Goal: Task Accomplishment & Management: Use online tool/utility

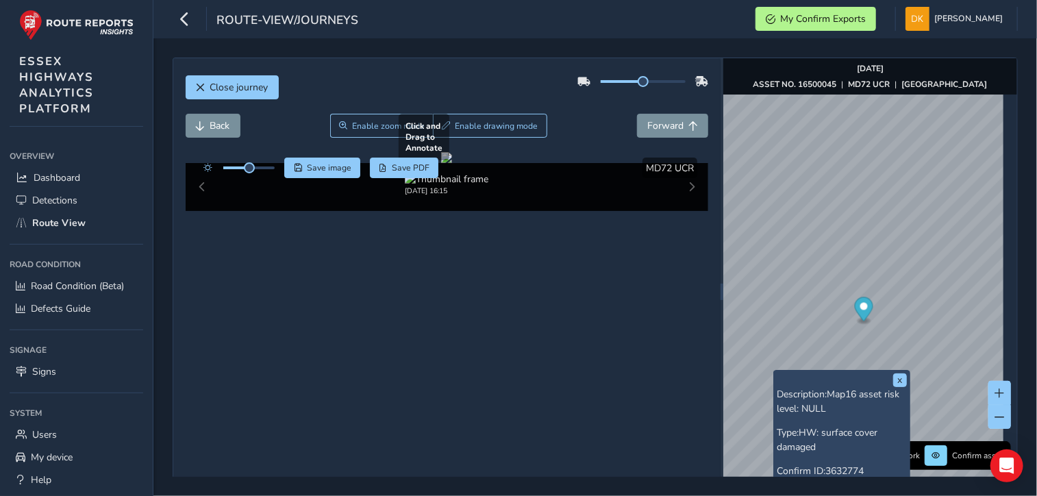
scroll to position [51, 0]
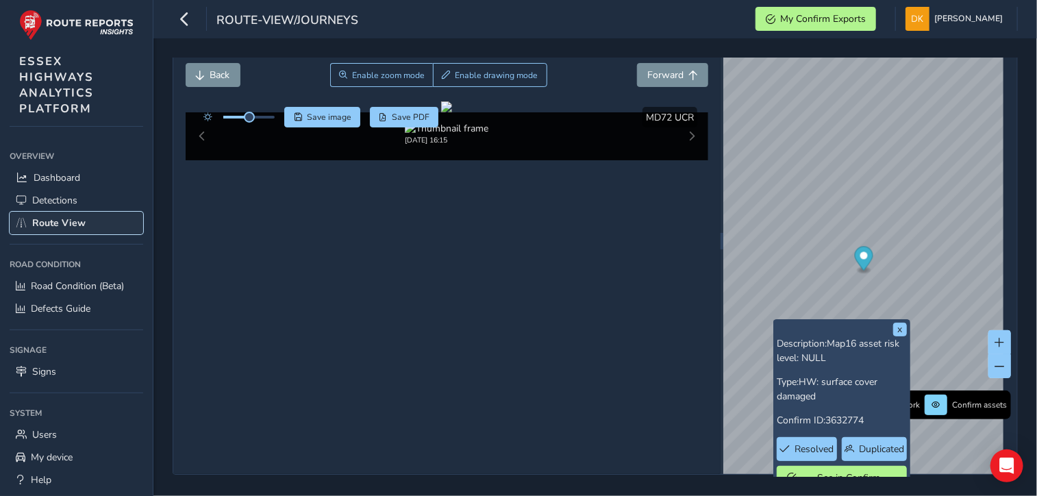
click at [60, 223] on span "Route View" at bounding box center [58, 223] width 53 height 13
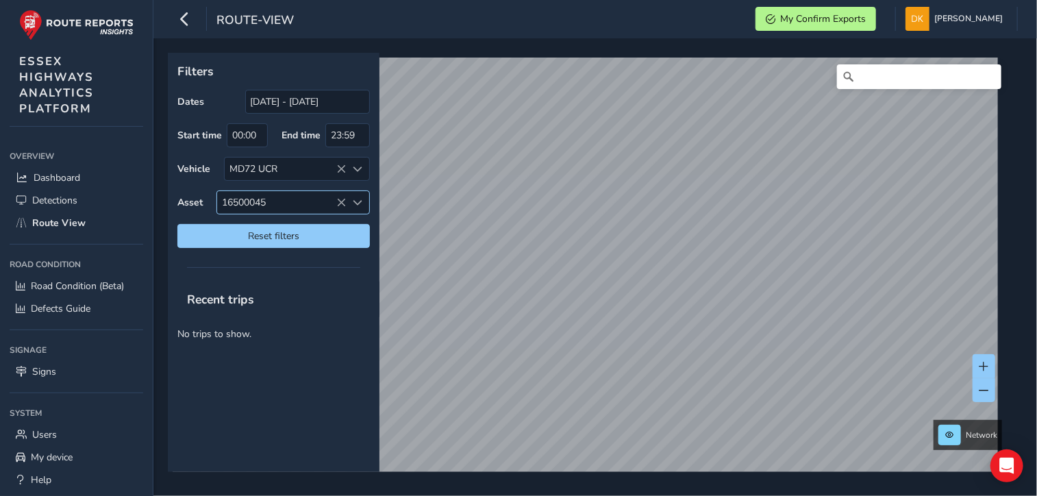
click at [338, 201] on icon at bounding box center [342, 203] width 10 height 10
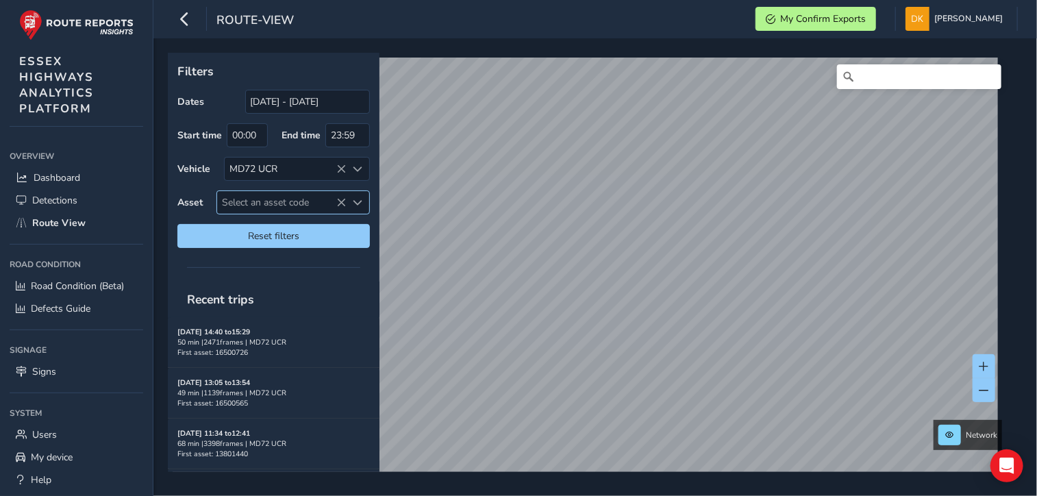
click at [247, 199] on span "Select an asset code" at bounding box center [282, 202] width 130 height 23
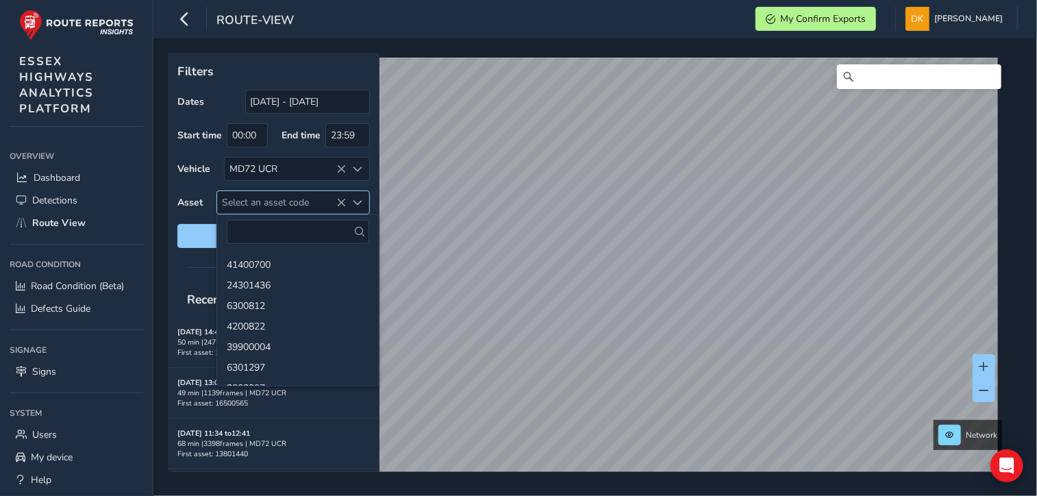
drag, startPoint x: 248, startPoint y: 196, endPoint x: 236, endPoint y: 201, distance: 12.9
click at [236, 201] on span "Select an asset code" at bounding box center [282, 202] width 130 height 23
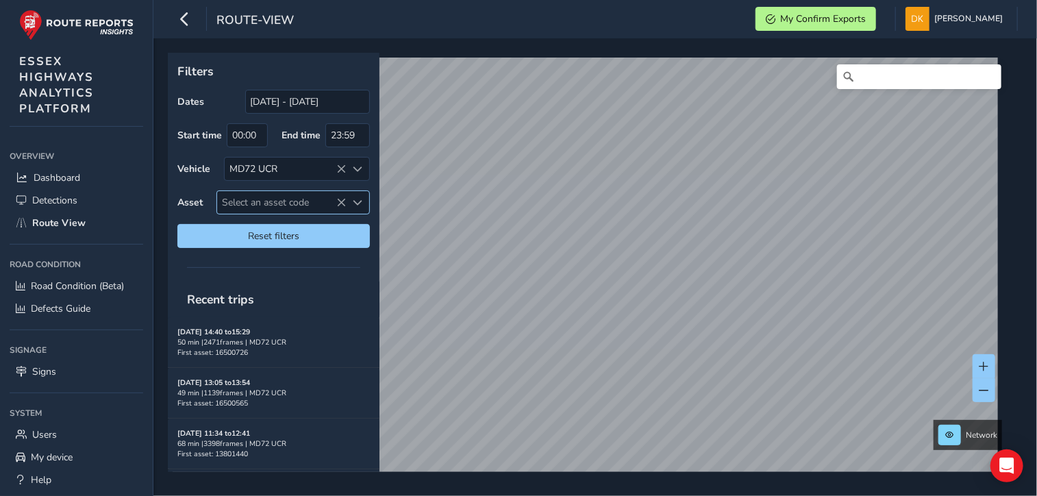
click at [231, 197] on span "Select an asset code" at bounding box center [282, 202] width 130 height 23
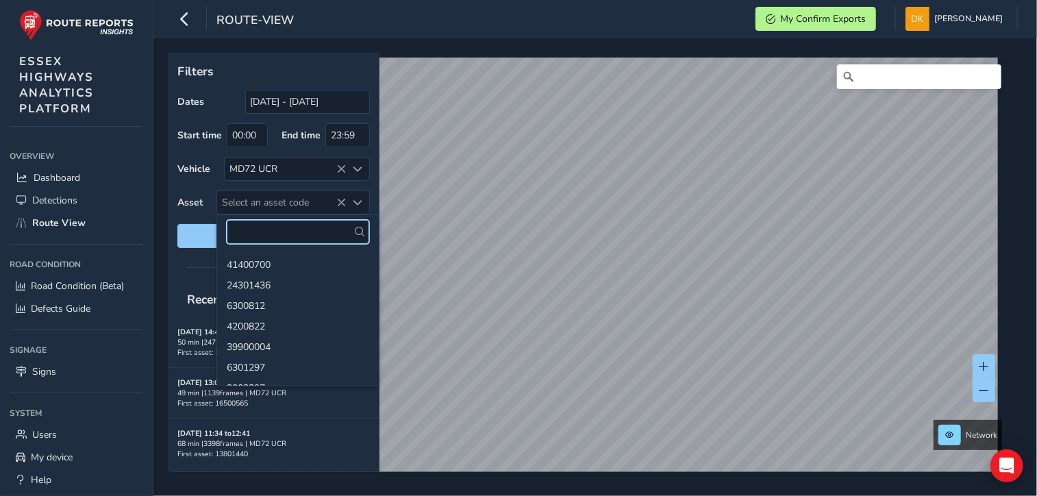
paste input "13800971"
type input "13800971"
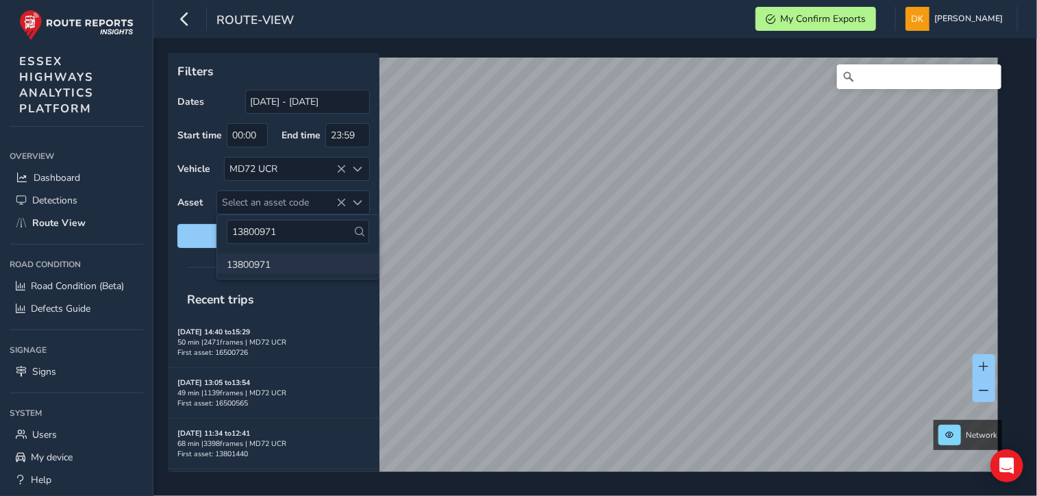
click at [256, 262] on li "13800971" at bounding box center [298, 264] width 162 height 21
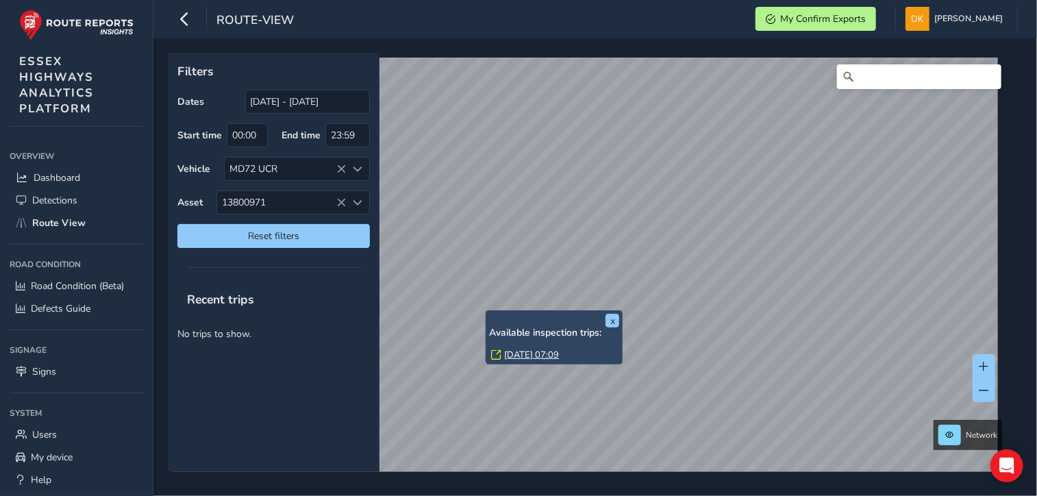
click at [516, 354] on link "[DATE] 07:09" at bounding box center [531, 355] width 55 height 12
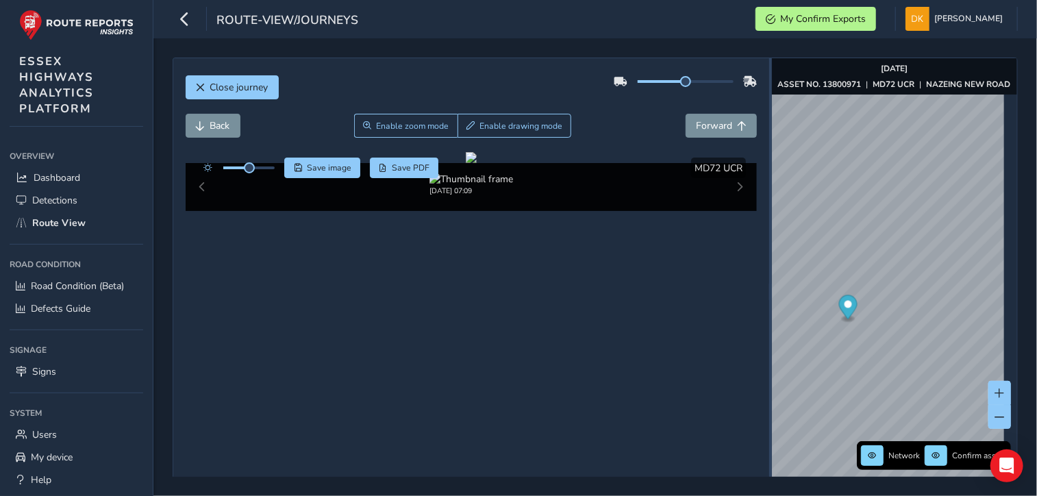
drag, startPoint x: 714, startPoint y: 292, endPoint x: 762, endPoint y: 285, distance: 48.5
click at [770, 285] on div at bounding box center [771, 291] width 3 height 467
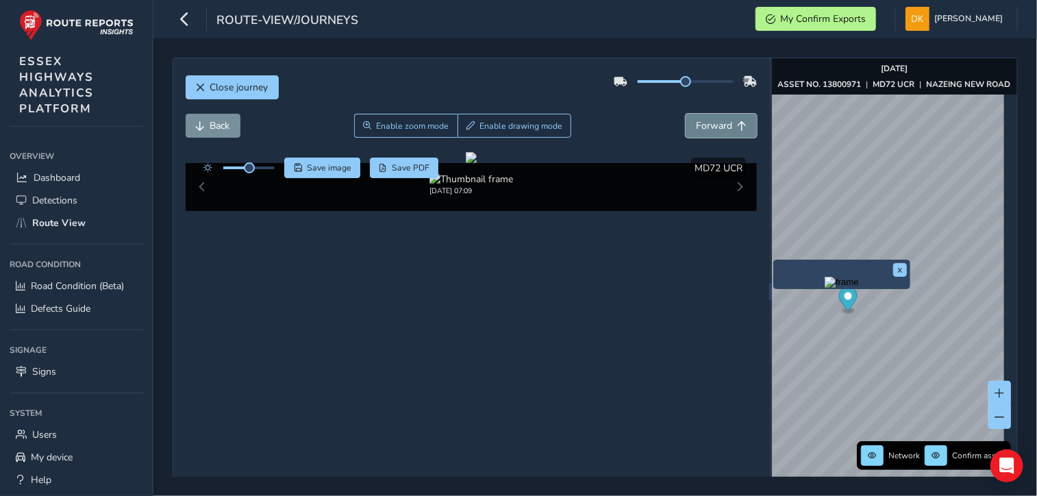
click at [722, 127] on span "Forward" at bounding box center [714, 125] width 36 height 13
click at [722, 129] on span "Forward" at bounding box center [714, 125] width 36 height 13
click at [721, 129] on span "Forward" at bounding box center [714, 125] width 36 height 13
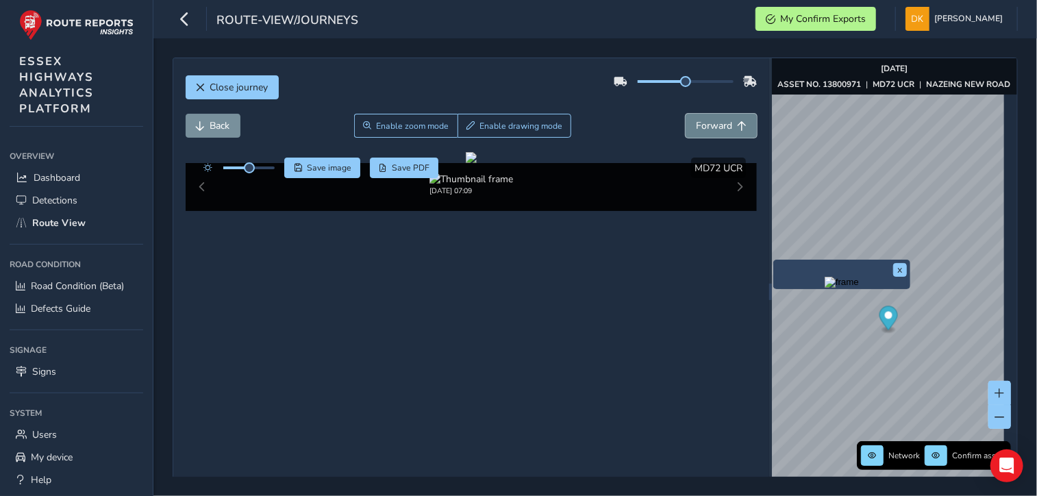
click at [721, 129] on span "Forward" at bounding box center [714, 125] width 36 height 13
click at [720, 129] on span "Forward" at bounding box center [714, 125] width 36 height 13
click at [719, 130] on span "Forward" at bounding box center [714, 125] width 36 height 13
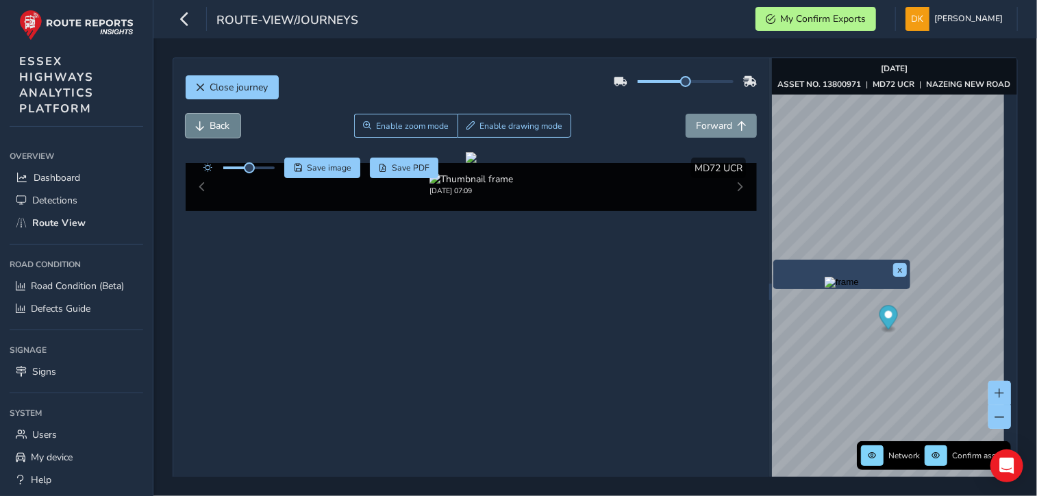
click at [208, 123] on button "Back" at bounding box center [213, 126] width 55 height 24
click at [205, 123] on button "Back" at bounding box center [213, 126] width 55 height 24
click at [204, 123] on button "Back" at bounding box center [213, 126] width 55 height 24
click at [202, 123] on span "Back" at bounding box center [201, 126] width 10 height 10
click at [208, 132] on button "Back" at bounding box center [213, 126] width 55 height 24
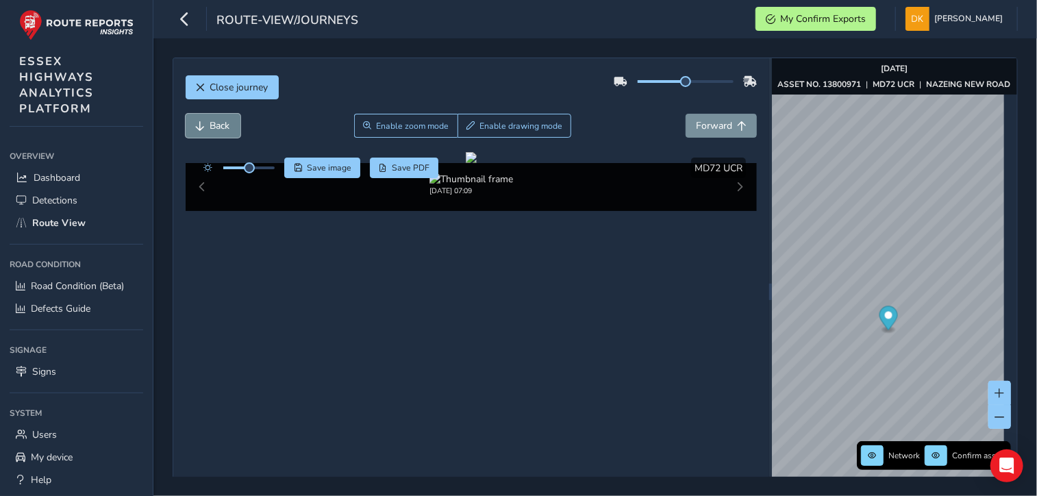
click at [206, 132] on button "Back" at bounding box center [213, 126] width 55 height 24
click at [205, 133] on button "Back" at bounding box center [213, 126] width 55 height 24
click at [337, 173] on span "Save image" at bounding box center [329, 167] width 45 height 11
click at [477, 163] on div at bounding box center [471, 157] width 11 height 11
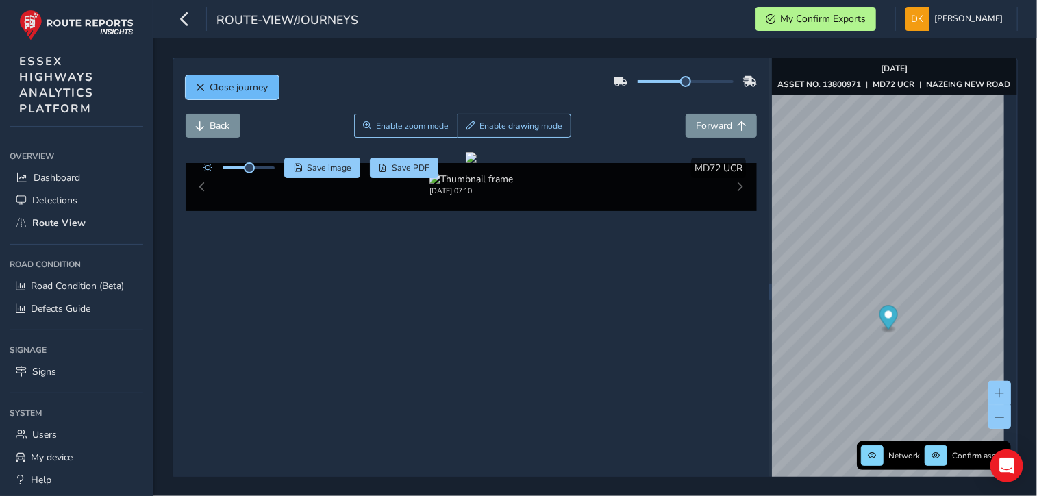
click at [241, 89] on span "Close journey" at bounding box center [239, 87] width 58 height 13
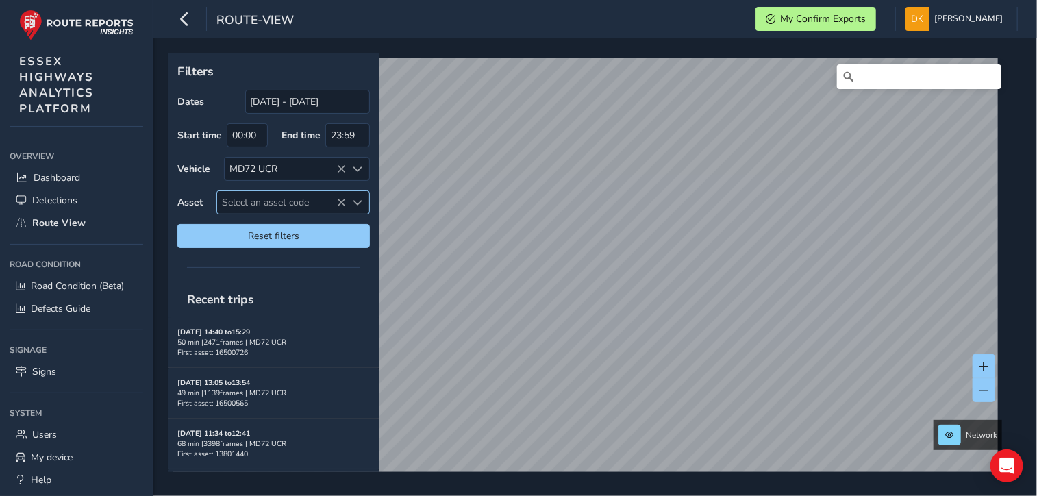
click at [255, 201] on span "Select an asset code" at bounding box center [282, 202] width 130 height 23
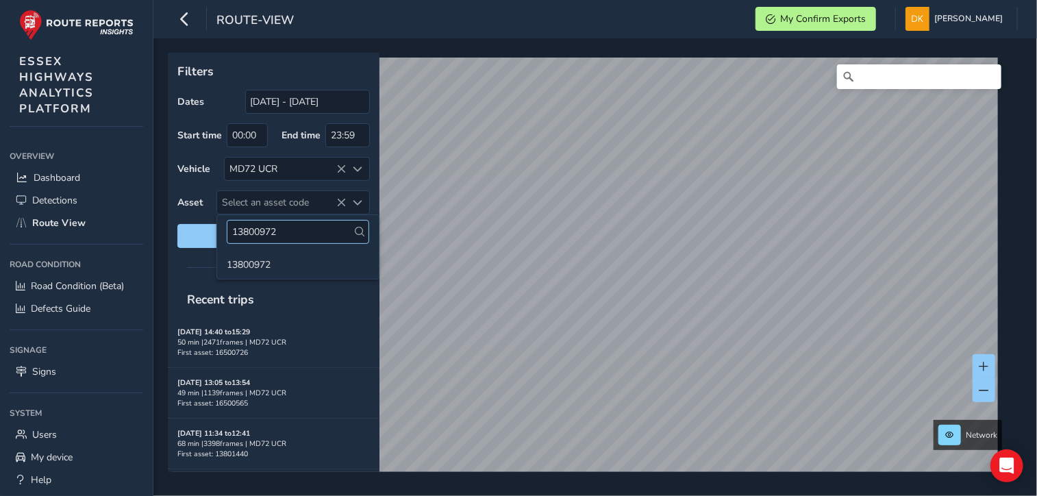
click at [253, 223] on input "13800972" at bounding box center [298, 232] width 143 height 24
type input "13800972"
click at [273, 260] on li "13800972" at bounding box center [298, 264] width 162 height 21
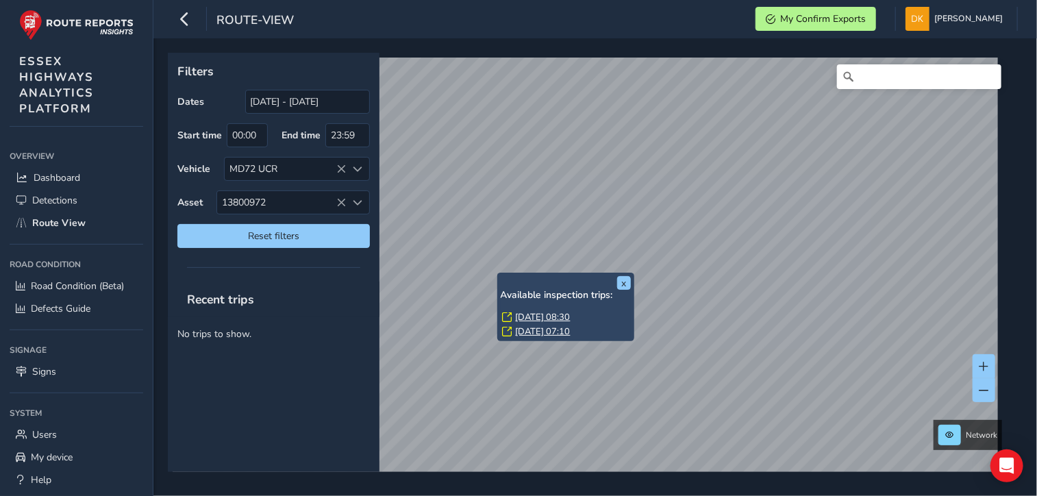
click at [532, 317] on link "[DATE] 08:30" at bounding box center [543, 317] width 55 height 12
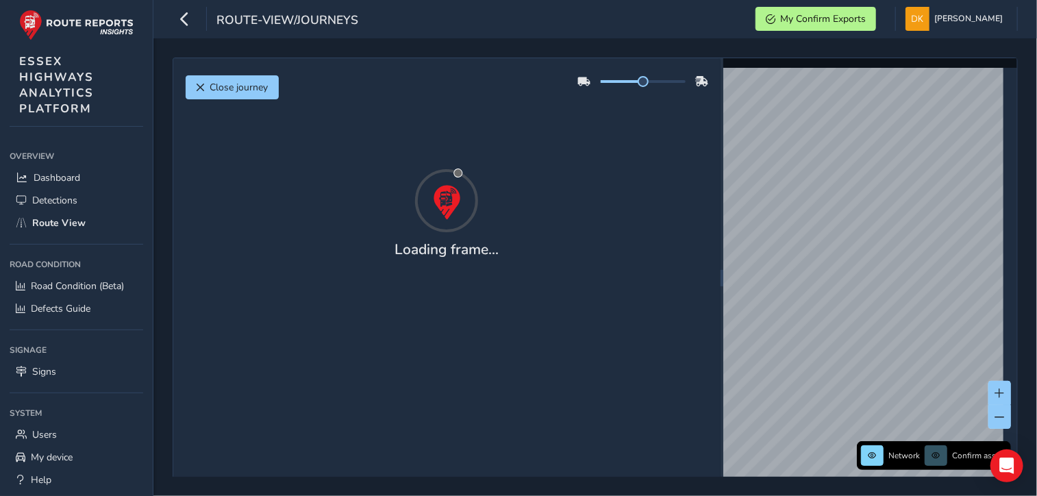
click at [532, 317] on div "Close journey Loading frame..." at bounding box center [446, 278] width 547 height 440
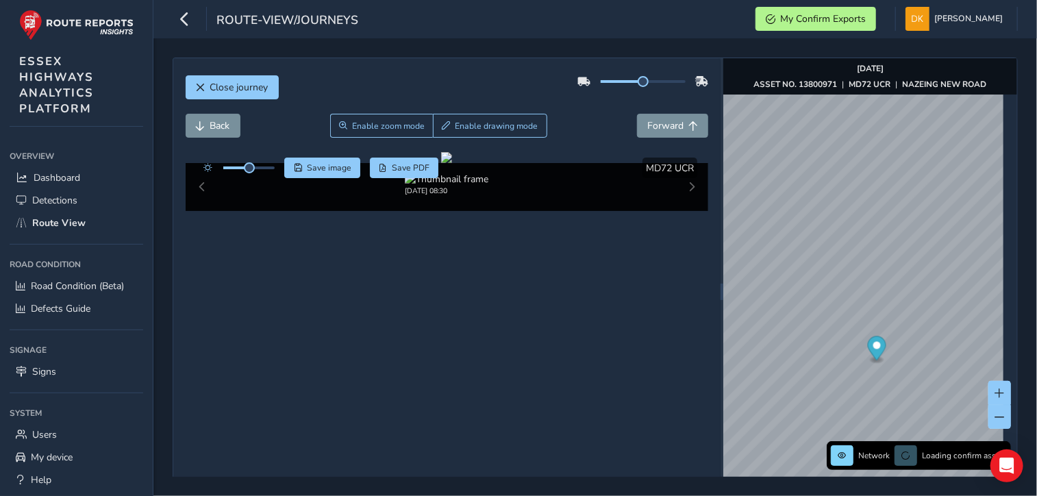
click at [606, 196] on div "[DATE] 08:30" at bounding box center [447, 184] width 461 height 23
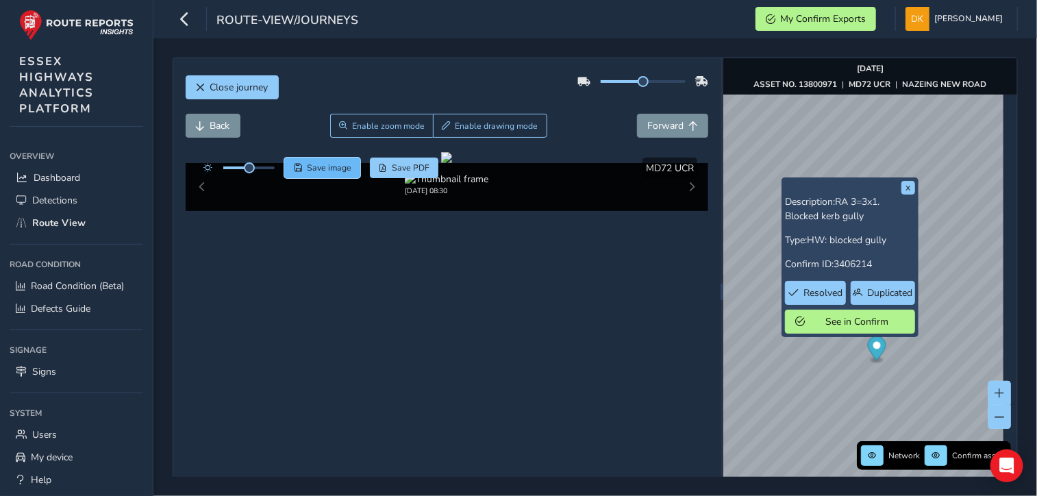
click at [330, 171] on span "Save image" at bounding box center [329, 167] width 45 height 11
click at [452, 163] on div at bounding box center [446, 157] width 11 height 11
click at [241, 92] on span "Close journey" at bounding box center [239, 87] width 58 height 13
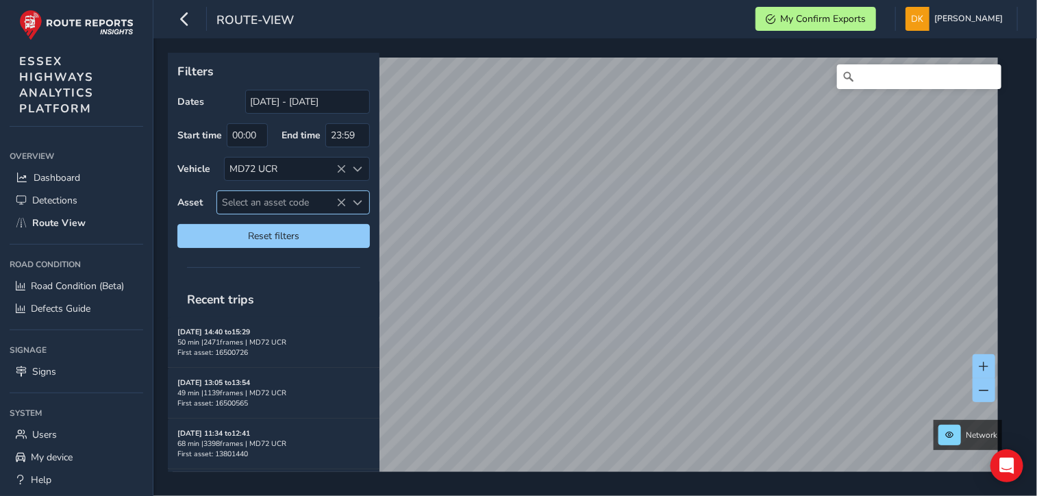
click at [277, 201] on span "Select an asset code" at bounding box center [282, 202] width 130 height 23
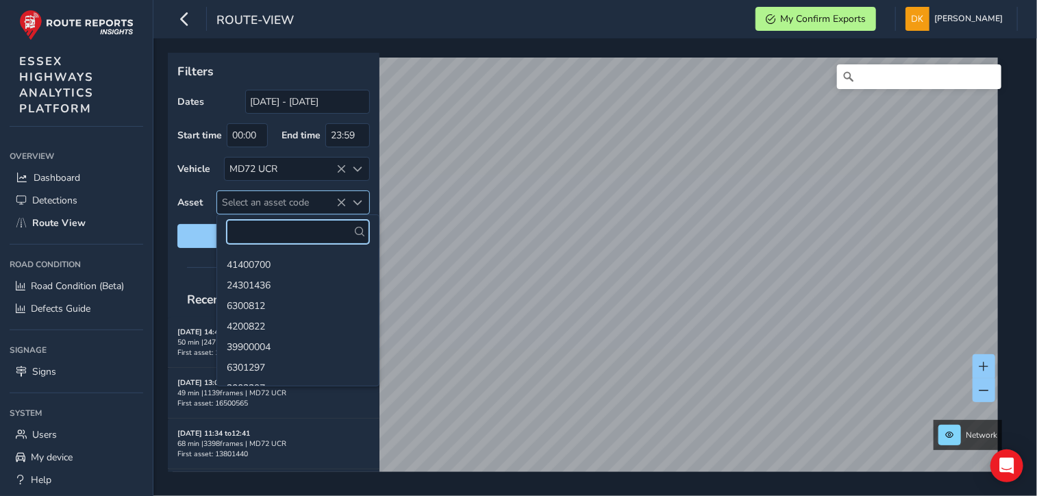
paste input "13800686"
type input "13800686"
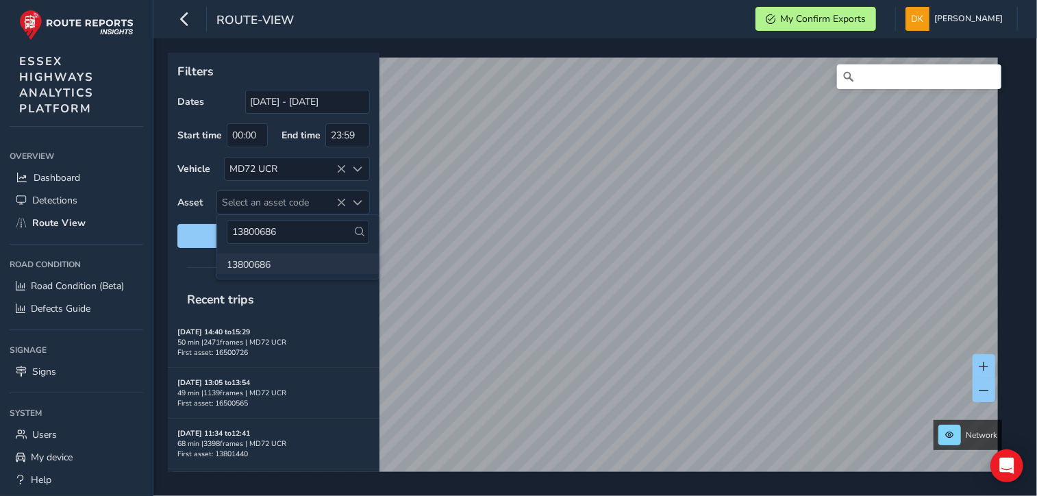
click at [264, 257] on li "13800686" at bounding box center [298, 264] width 162 height 21
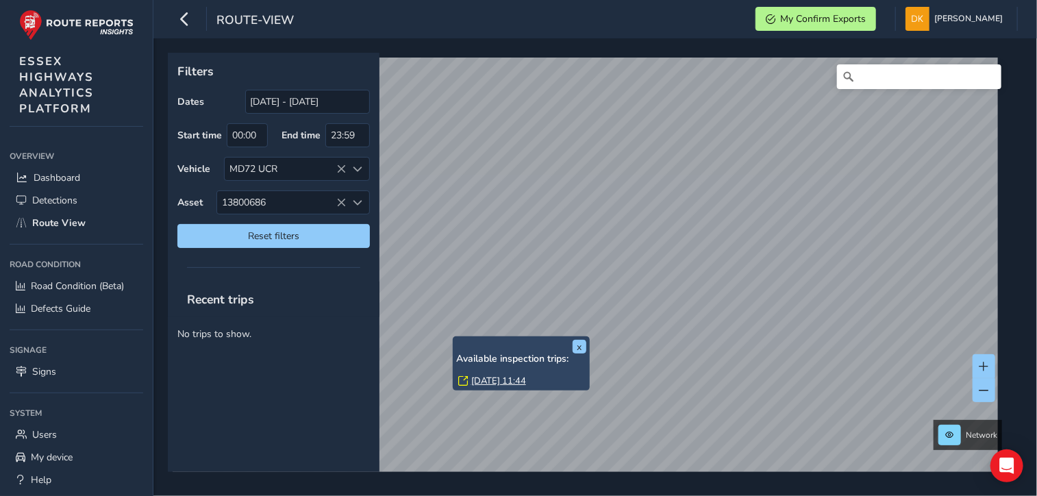
click at [487, 376] on link "[DATE] 11:44" at bounding box center [498, 381] width 55 height 12
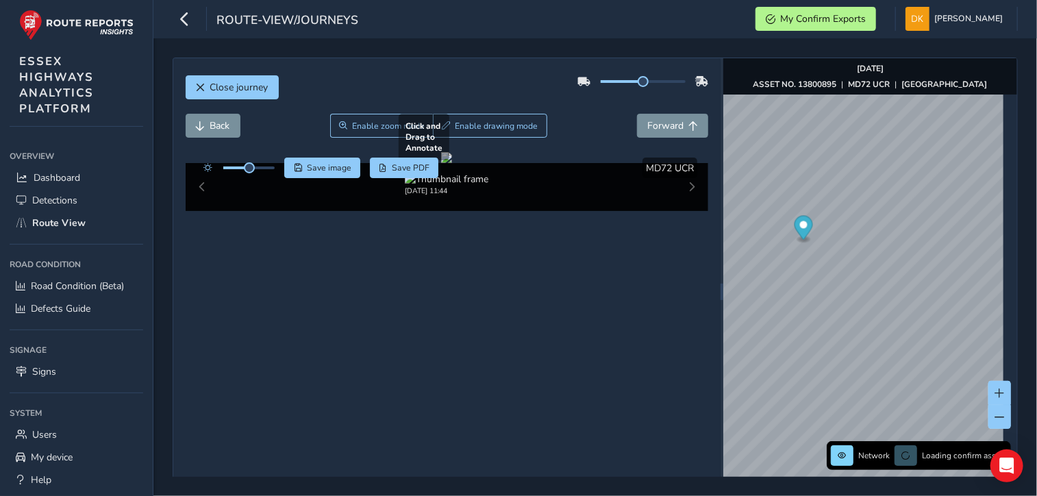
click at [452, 163] on div at bounding box center [446, 157] width 11 height 11
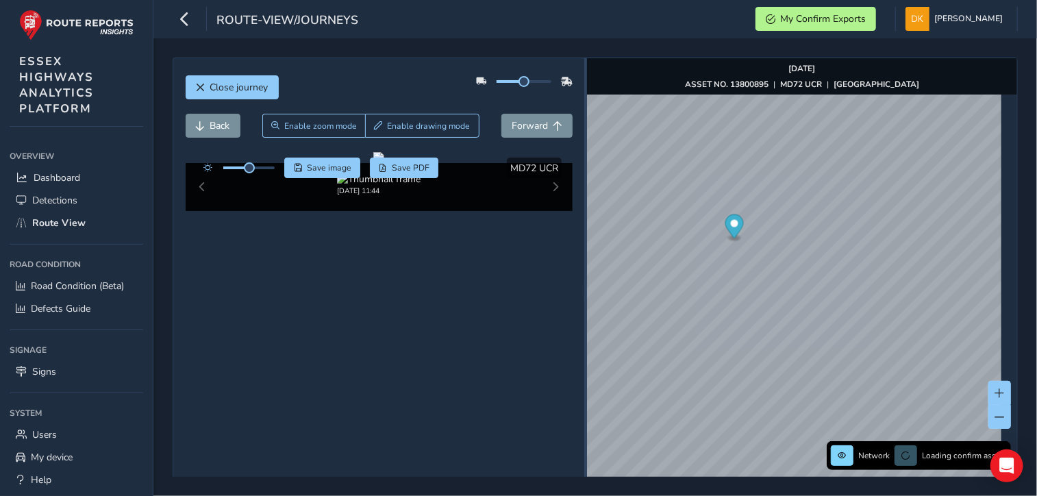
drag, startPoint x: 713, startPoint y: 288, endPoint x: 579, endPoint y: 281, distance: 134.5
click at [584, 281] on div at bounding box center [585, 291] width 3 height 467
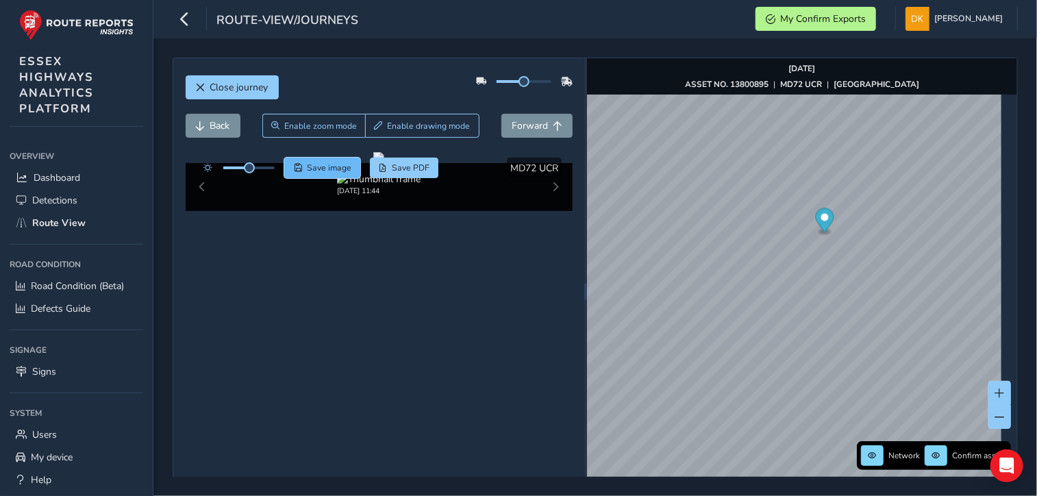
click at [325, 167] on span "Save image" at bounding box center [329, 167] width 45 height 11
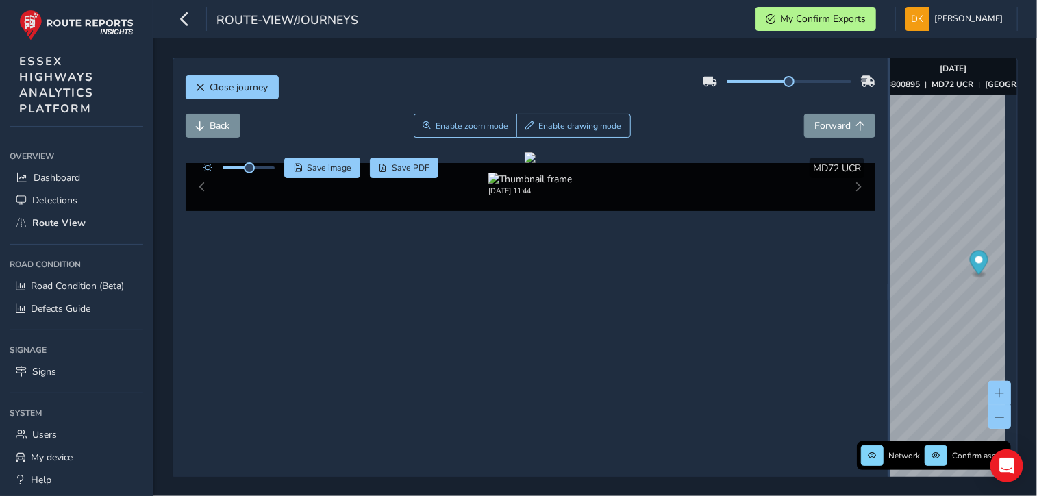
click at [887, 210] on div "Close journey Back Enable zoom mode Enable drawing mode Forward Click and Drag …" at bounding box center [596, 292] width 846 height 468
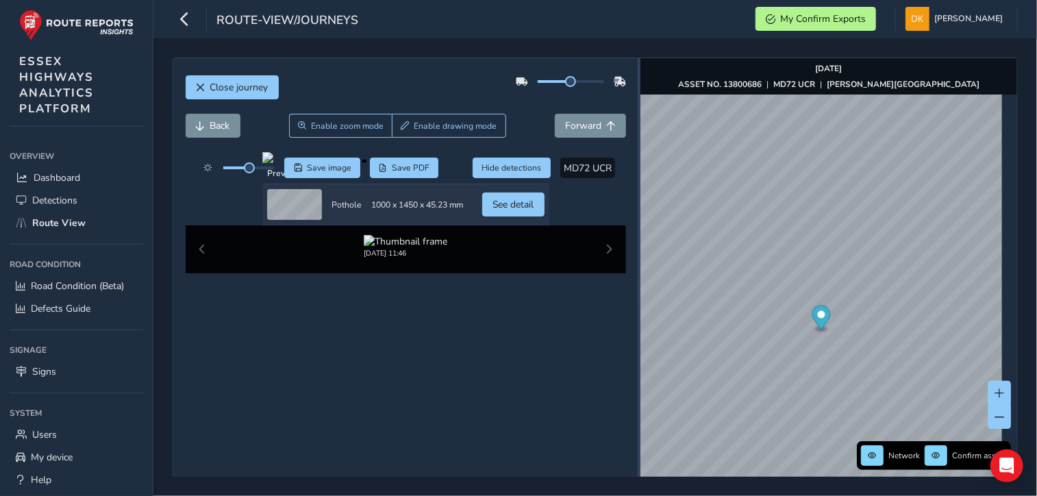
drag, startPoint x: 880, startPoint y: 271, endPoint x: 633, endPoint y: 277, distance: 246.8
click at [638, 277] on div at bounding box center [639, 291] width 3 height 467
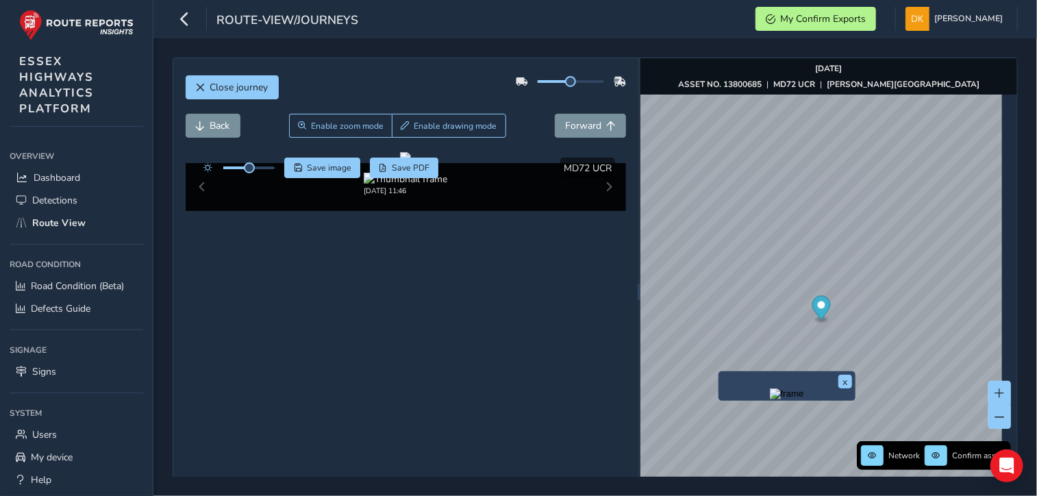
click at [630, 286] on div "Close journey Back Enable zoom mode Enable drawing mode Forward Click and Drag …" at bounding box center [405, 291] width 465 height 467
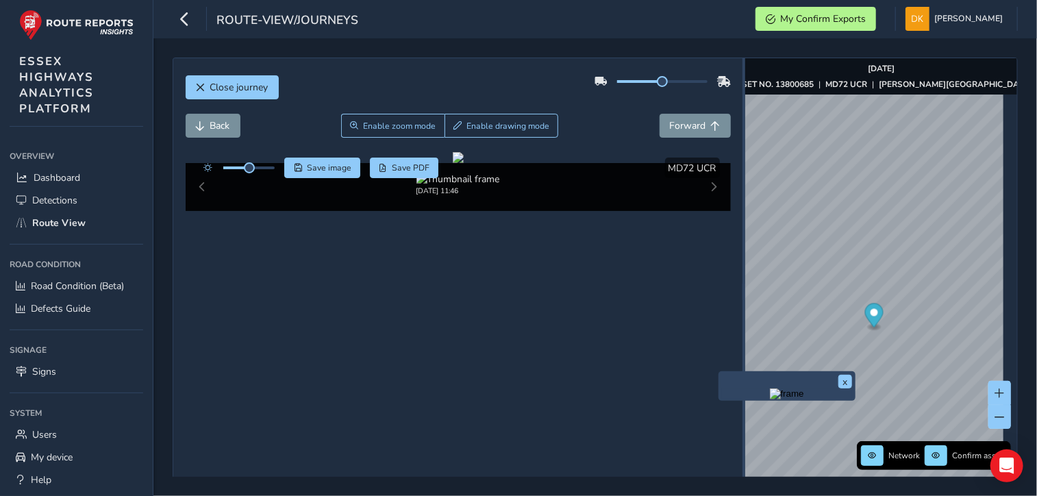
drag, startPoint x: 634, startPoint y: 289, endPoint x: 738, endPoint y: 274, distance: 105.2
click at [743, 274] on div at bounding box center [744, 291] width 3 height 467
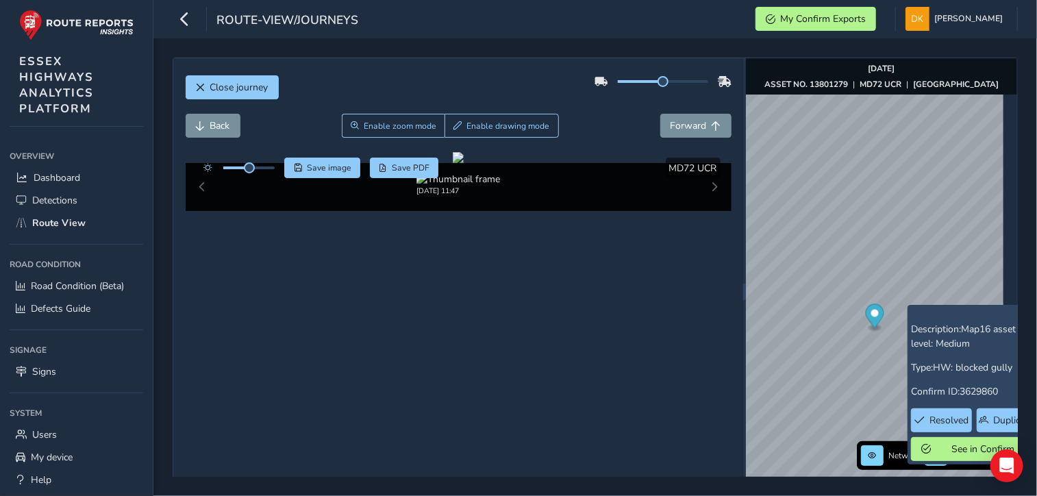
click at [918, 314] on div "x Description: Map16 asset risk level: Medium Type: HW: blocked gully Confirm I…" at bounding box center [976, 384] width 130 height 153
